Goal: Find specific page/section: Find specific page/section

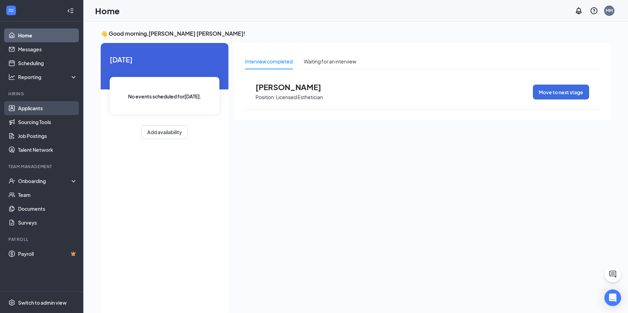
click at [44, 110] on link "Applicants" at bounding box center [47, 108] width 59 height 14
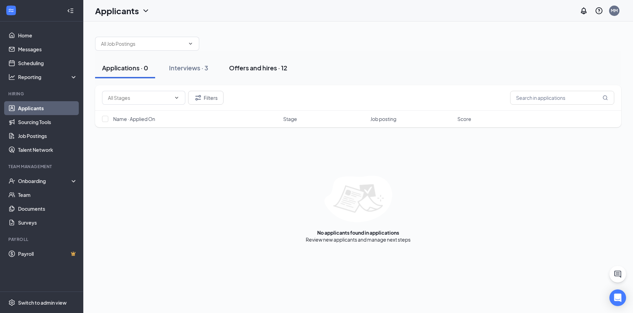
click at [256, 71] on div "Offers and hires · 12" at bounding box center [258, 68] width 58 height 9
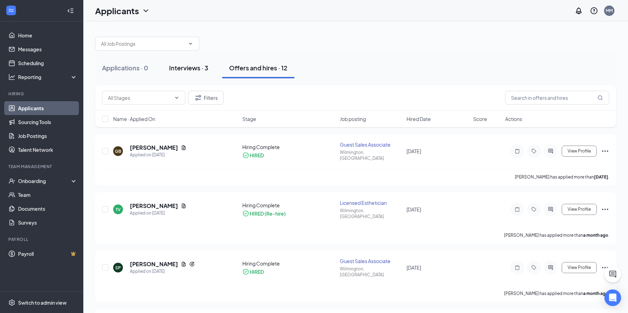
click at [195, 68] on div "Interviews · 3" at bounding box center [188, 68] width 39 height 9
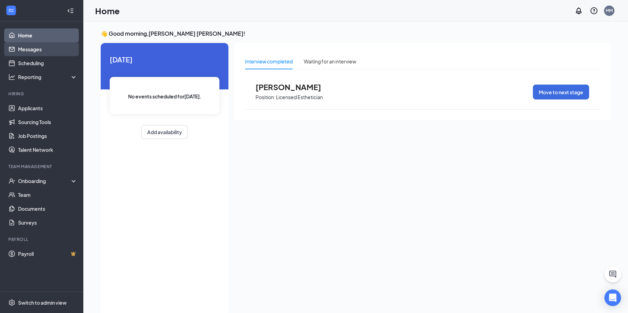
click at [50, 52] on link "Messages" at bounding box center [47, 49] width 59 height 14
